Goal: Task Accomplishment & Management: Use online tool/utility

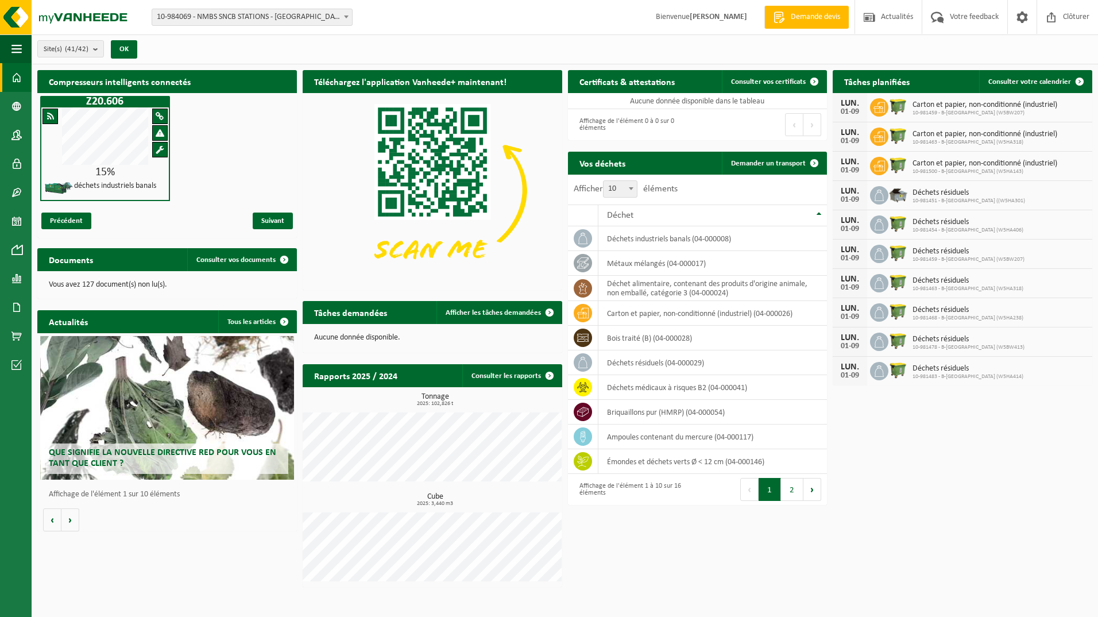
click at [348, 16] on b at bounding box center [346, 17] width 5 height 3
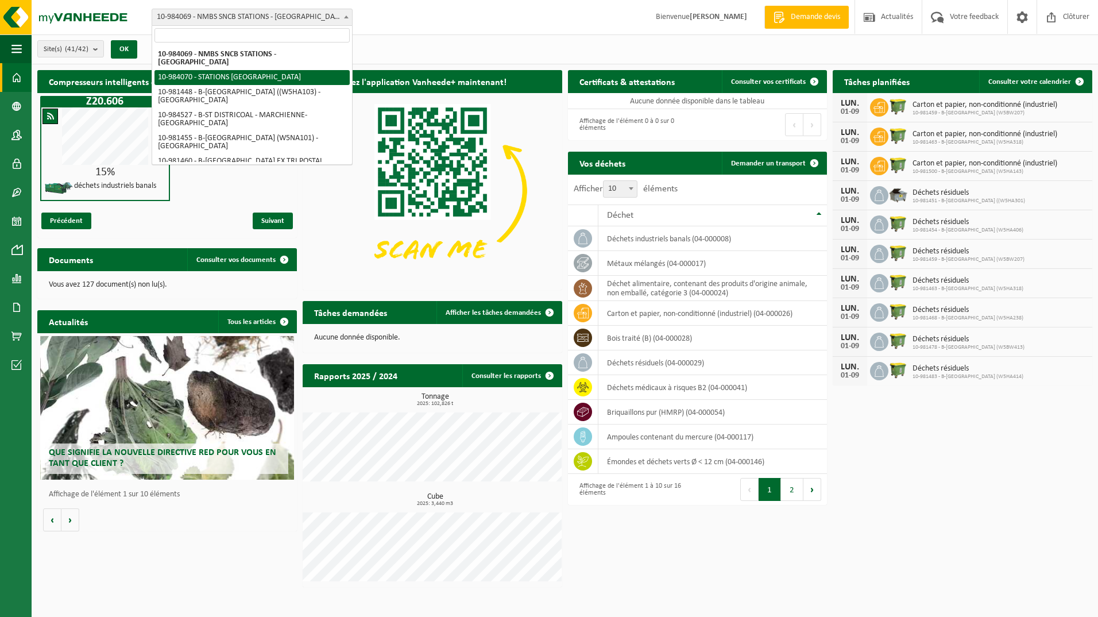
select select "163617"
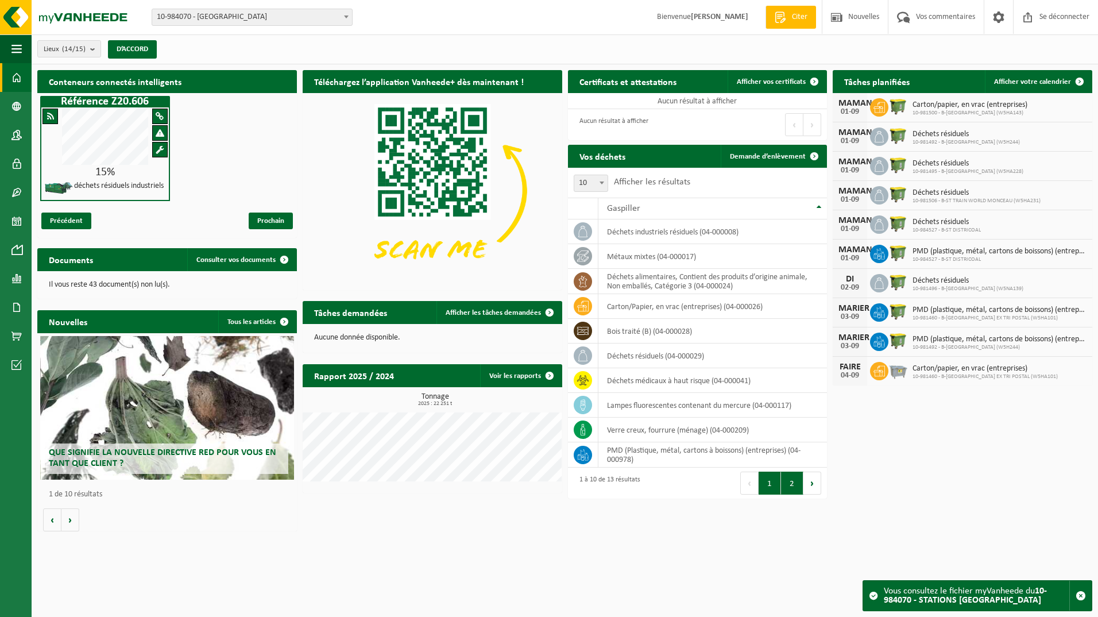
click at [790, 487] on button "2" at bounding box center [792, 483] width 22 height 23
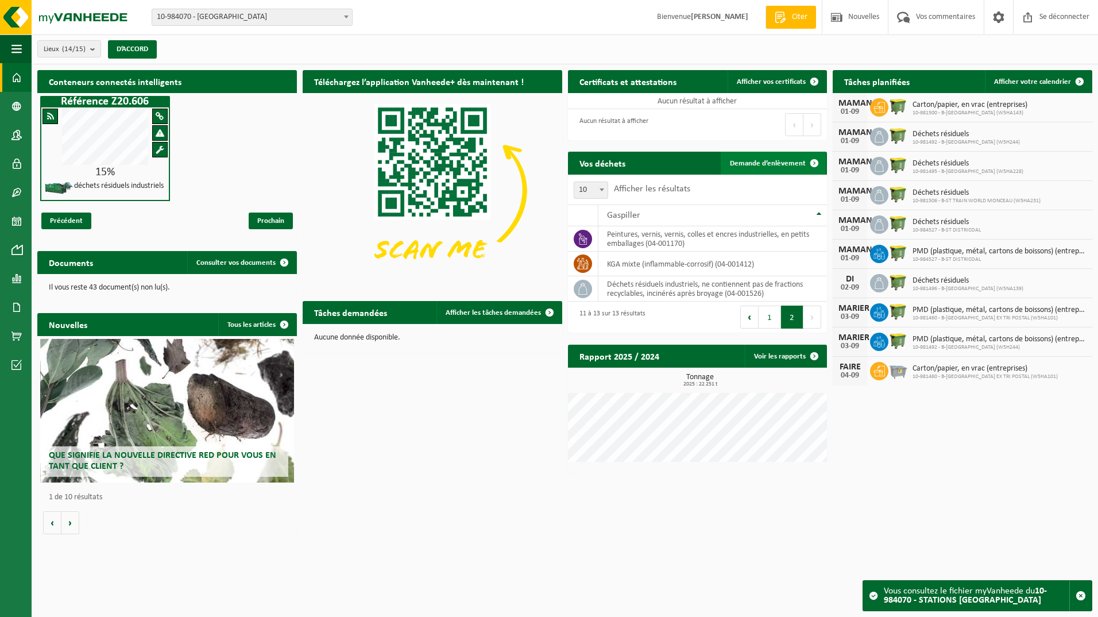
click at [816, 163] on span at bounding box center [814, 163] width 23 height 23
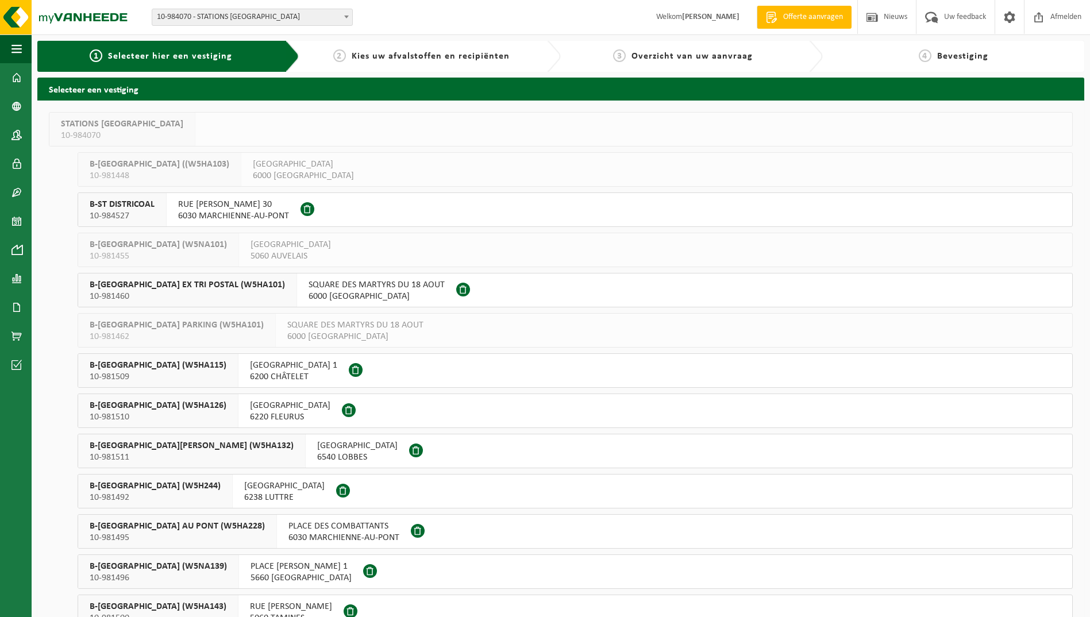
click at [249, 293] on span "10-981460" at bounding box center [187, 296] width 195 height 11
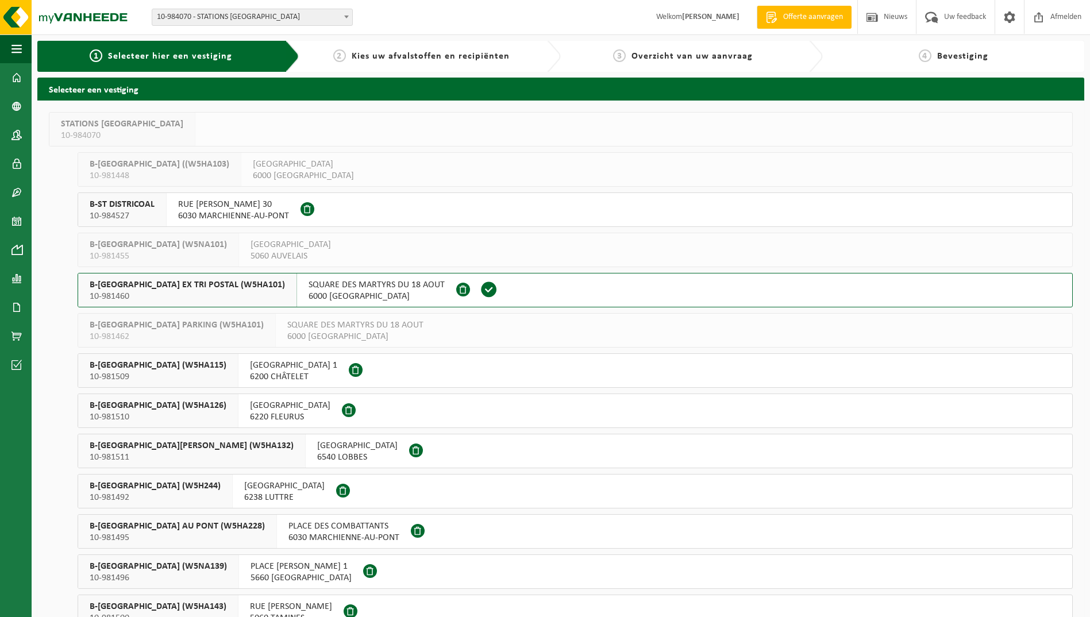
click at [249, 293] on span "10-981460" at bounding box center [187, 296] width 195 height 11
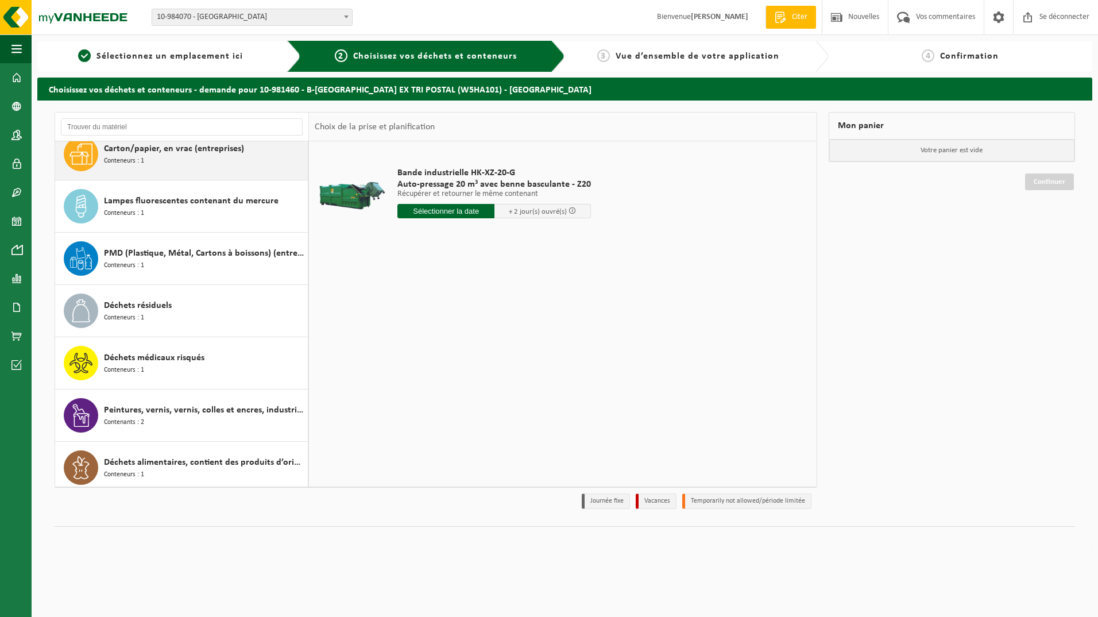
scroll to position [229, 0]
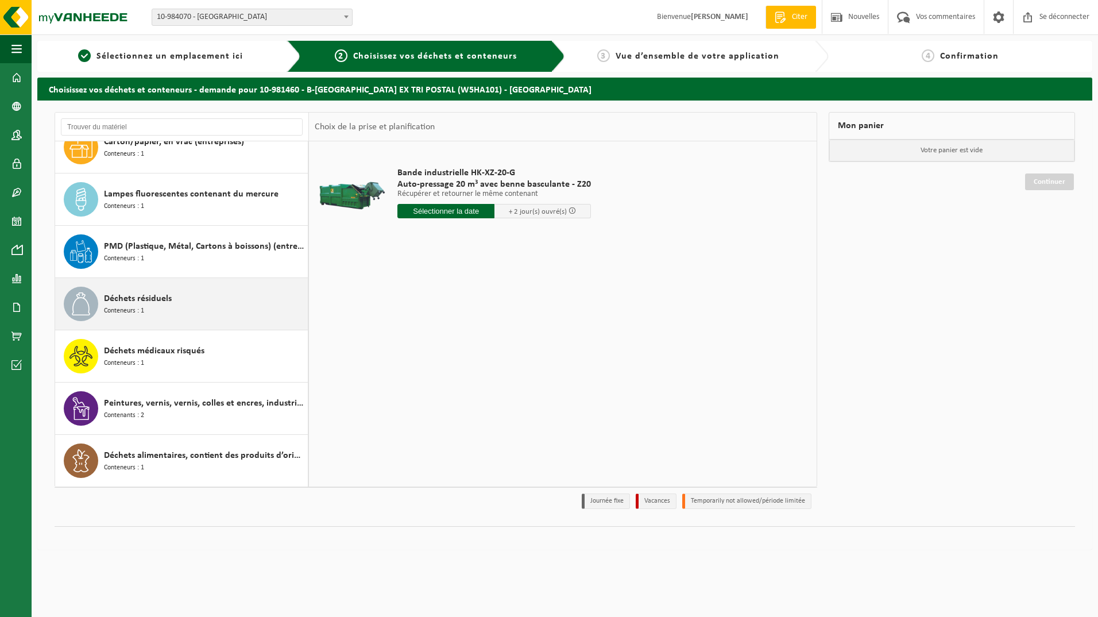
click at [210, 309] on div "Déchets résiduels Conteneurs : 1" at bounding box center [204, 304] width 201 height 34
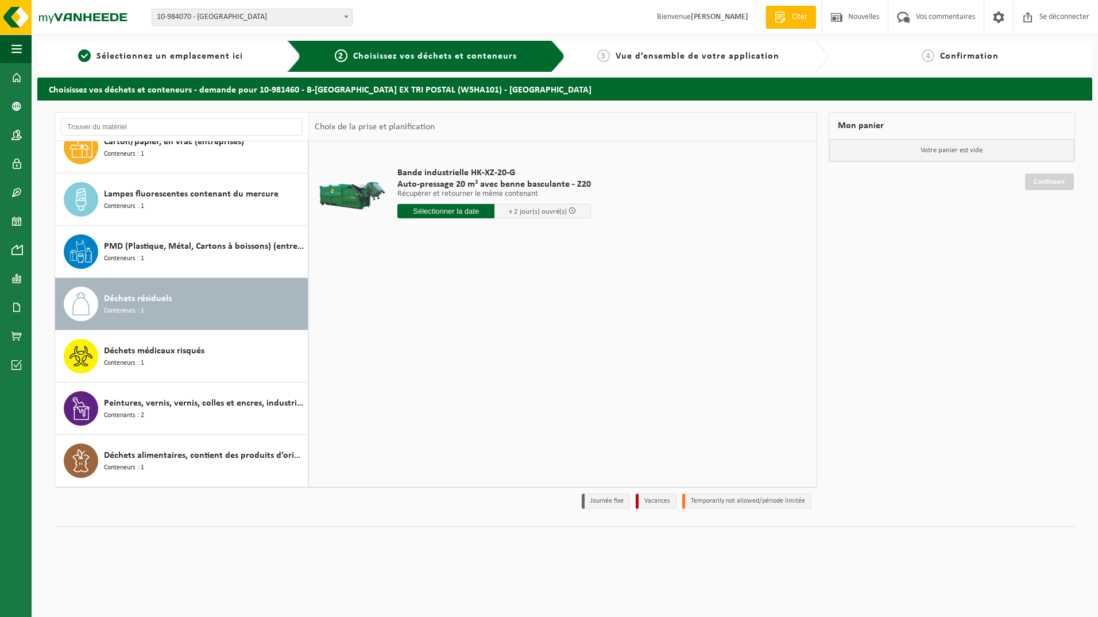
click at [210, 309] on div "Déchets résiduels Conteneurs : 1" at bounding box center [204, 304] width 201 height 34
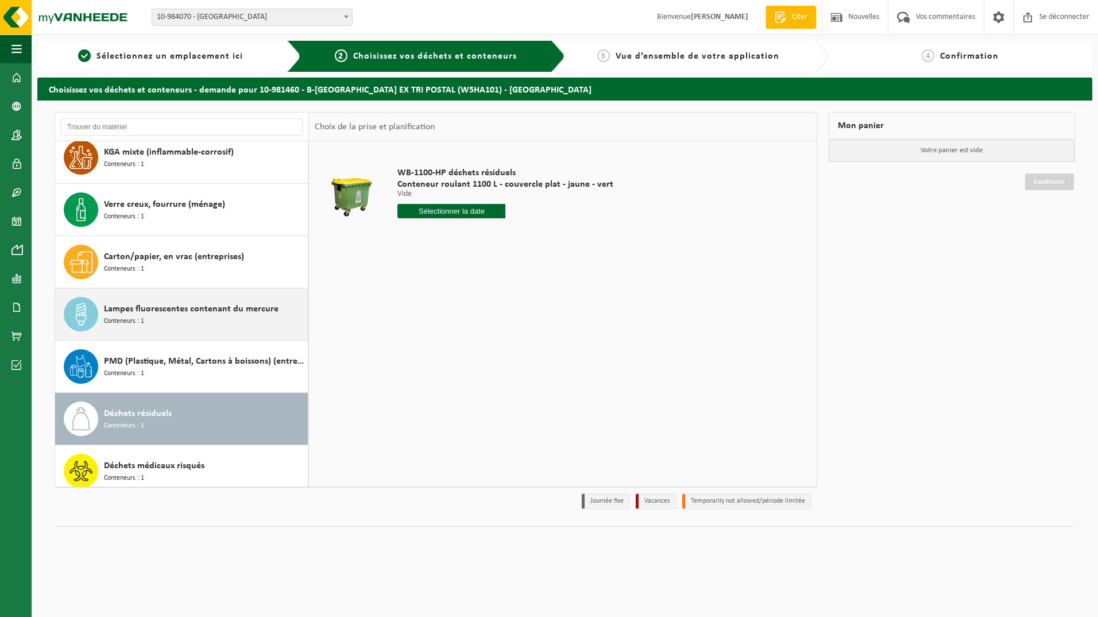
scroll to position [0, 0]
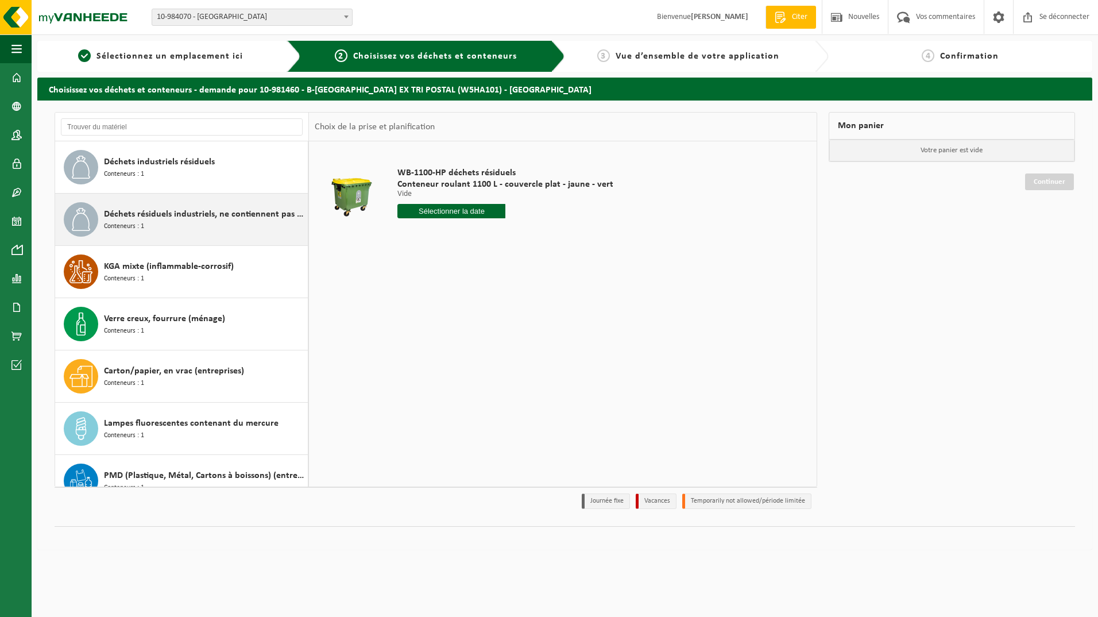
click at [173, 222] on div "Déchets résiduels industriels, ne contiennent pas de fractions recyclables, inc…" at bounding box center [204, 219] width 201 height 34
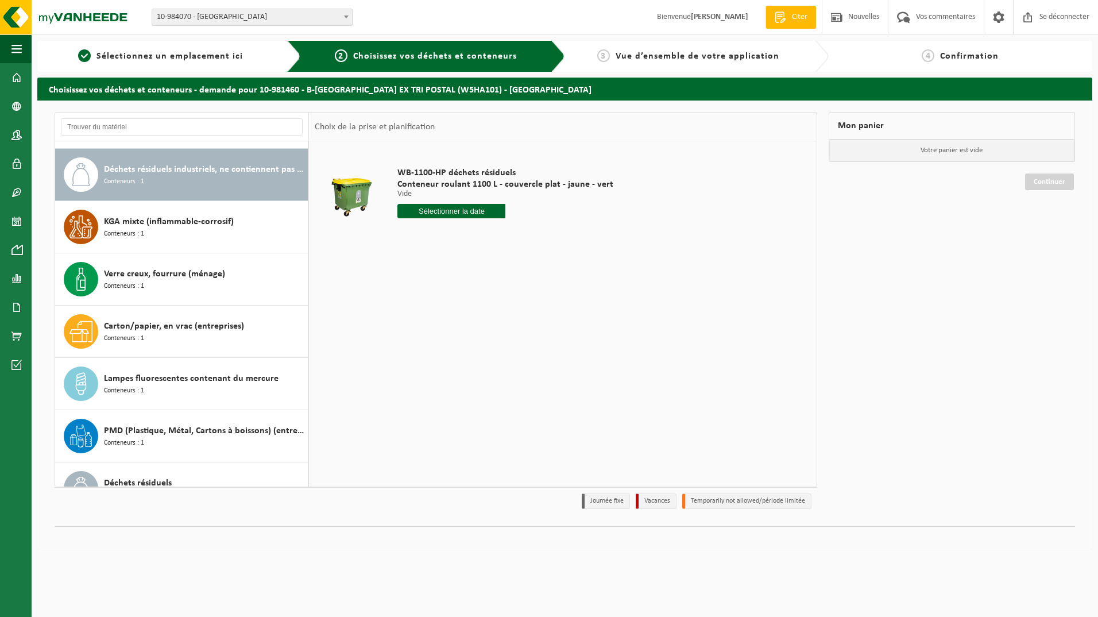
click at [173, 222] on div "Déchets industriels résiduels Conteneurs : 1 Déchets résiduels industriels, ne …" at bounding box center [182, 313] width 254 height 345
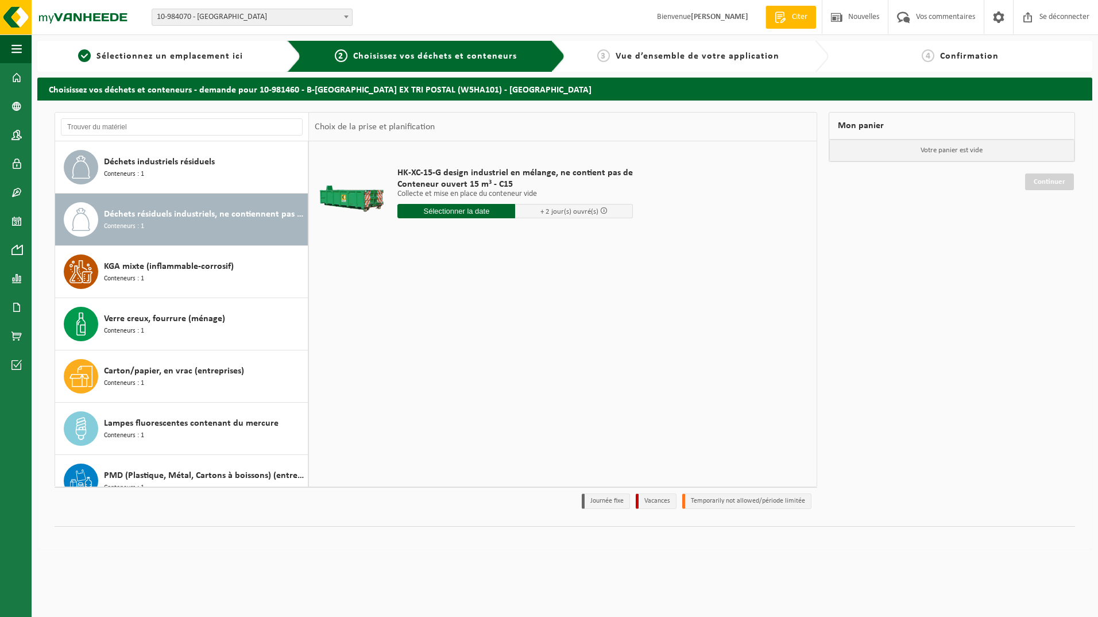
click at [464, 213] on input "text" at bounding box center [456, 211] width 118 height 14
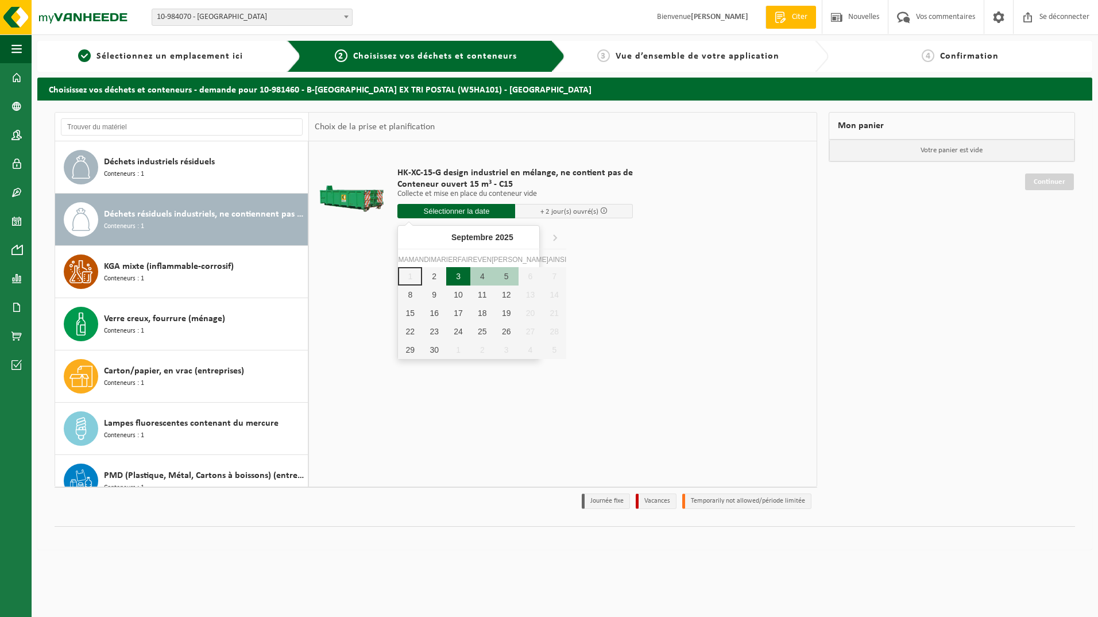
click at [447, 277] on div "3" at bounding box center [458, 276] width 24 height 18
type input "Van 2025-09-03"
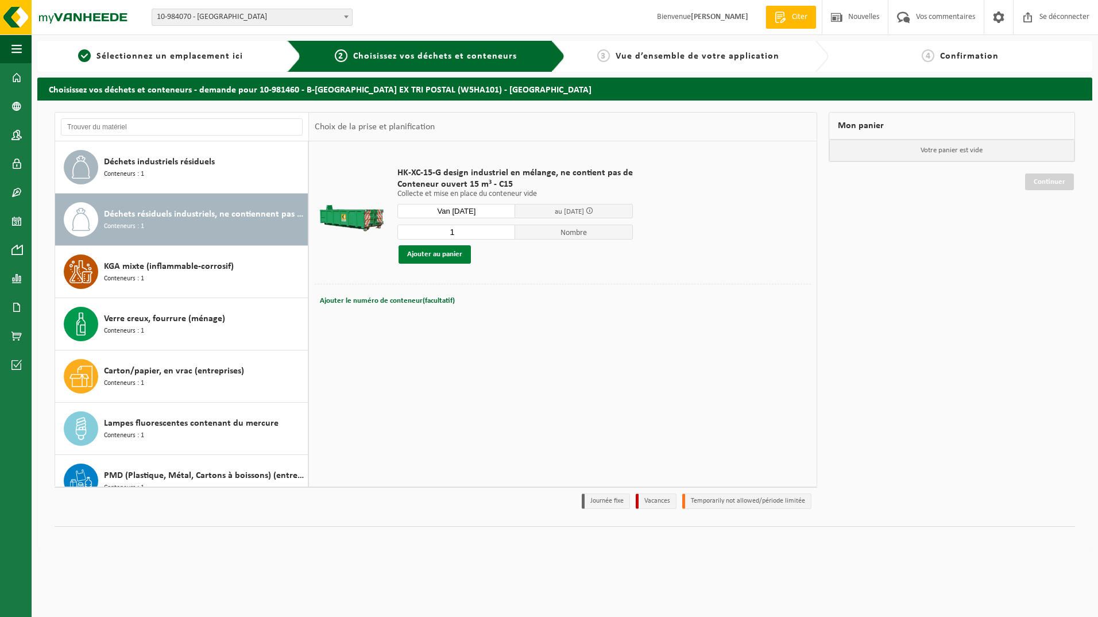
click at [438, 254] on button "Ajouter au panier" at bounding box center [435, 254] width 72 height 18
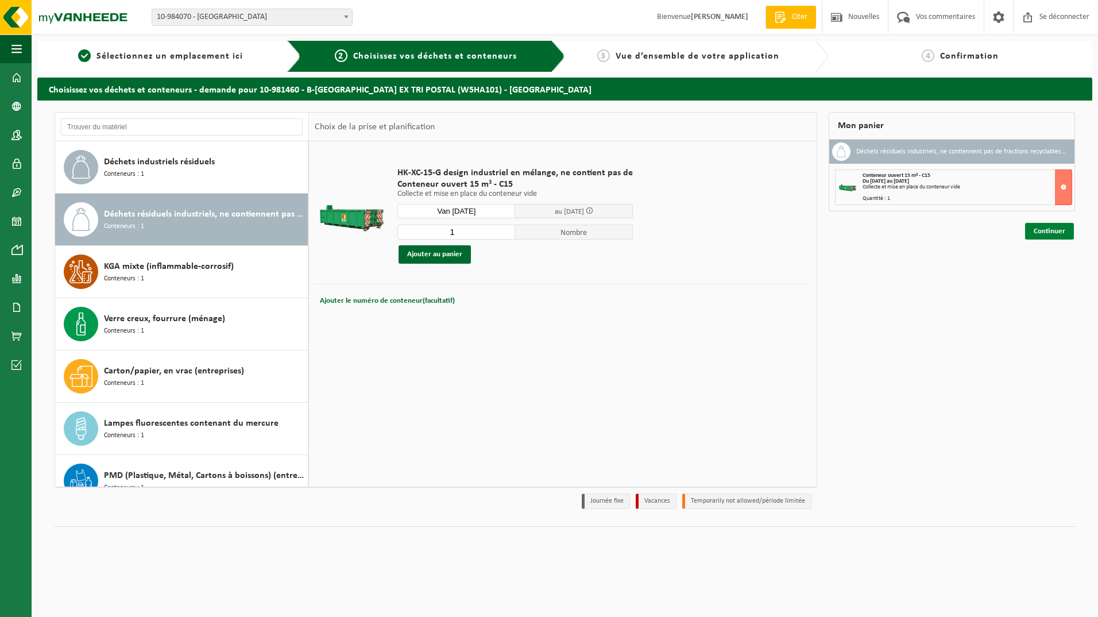
click at [1056, 233] on link "Continuer" at bounding box center [1049, 231] width 49 height 17
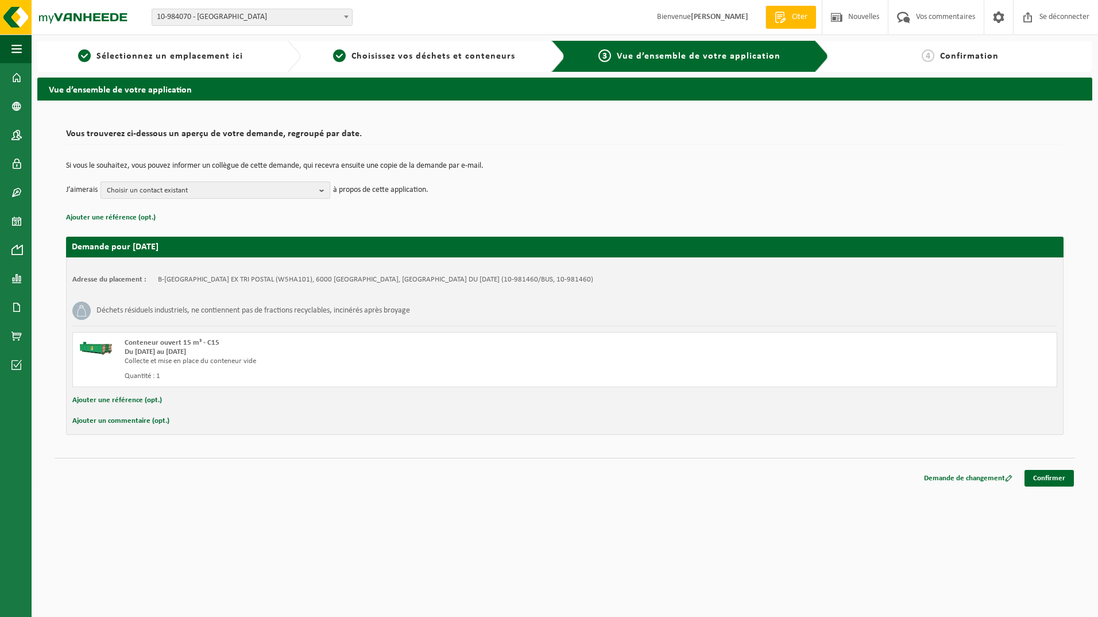
click at [321, 187] on b "button" at bounding box center [324, 190] width 10 height 16
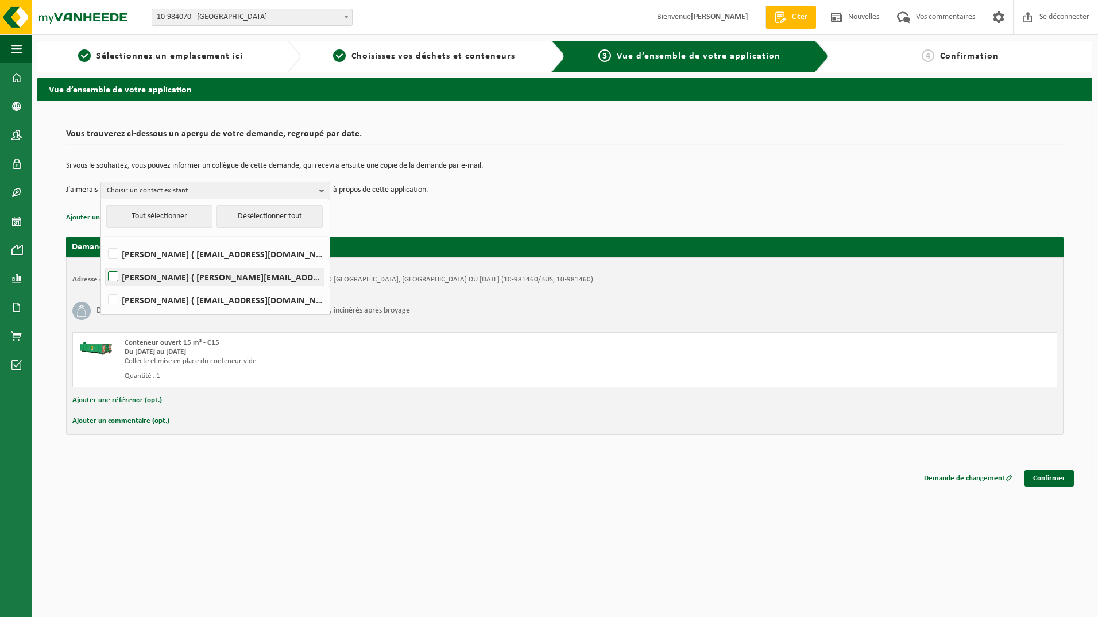
click at [110, 274] on label "Gwendoline Gillain ( gwendoline.gillain@belgiantrain.be )" at bounding box center [215, 276] width 218 height 17
click at [104, 262] on input "Gwendoline Gillain ( gwendoline.gillain@belgiantrain.be )" at bounding box center [103, 262] width 1 height 1
checkbox input "true"
click at [657, 414] on div "Ajouter un commentaire (opt.)" at bounding box center [564, 421] width 985 height 15
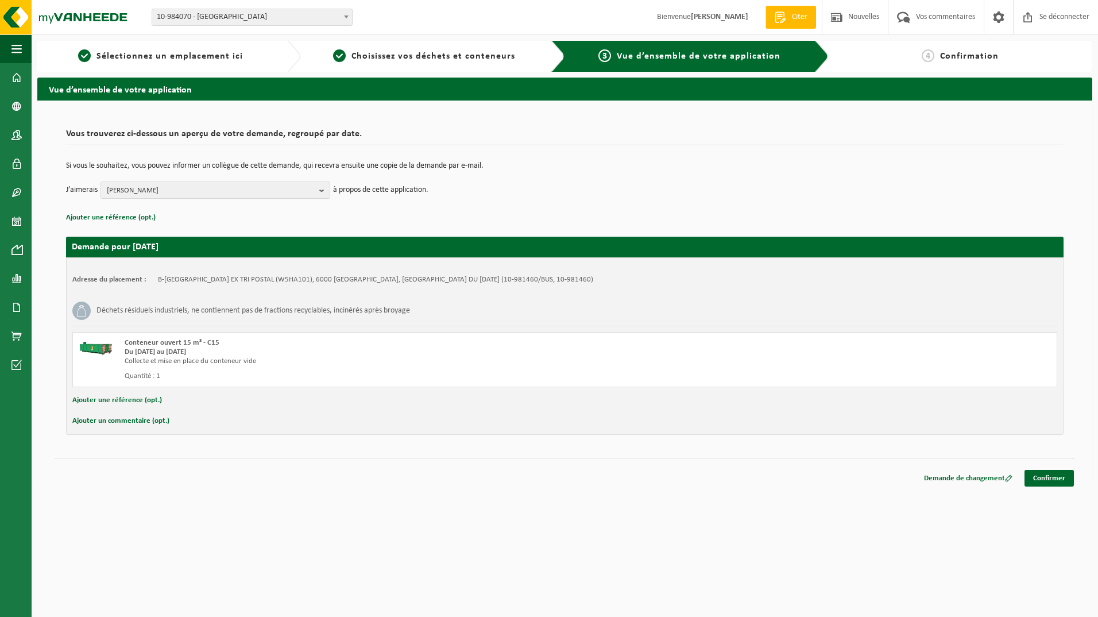
click at [134, 419] on button "Ajouter un commentaire (opt.)" at bounding box center [120, 421] width 97 height 15
click at [151, 426] on input "text" at bounding box center [583, 422] width 925 height 17
type input "Conteneur à placer dans le parking sous terrain du tri-postal de Charleroi Cent…"
click at [1053, 478] on link "Confirmer" at bounding box center [1049, 480] width 49 height 17
